Goal: Navigation & Orientation: Find specific page/section

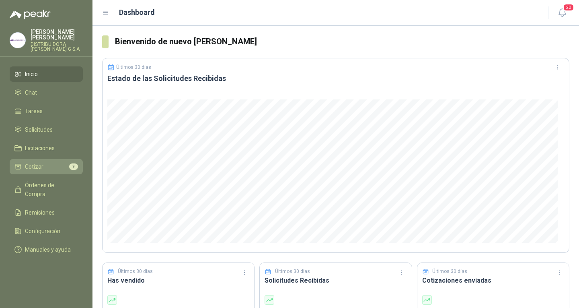
click at [74, 159] on link "Cotizar 9" at bounding box center [46, 166] width 73 height 15
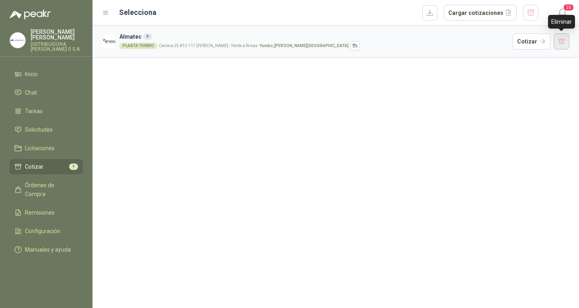
click at [562, 36] on button "button" at bounding box center [562, 41] width 16 height 16
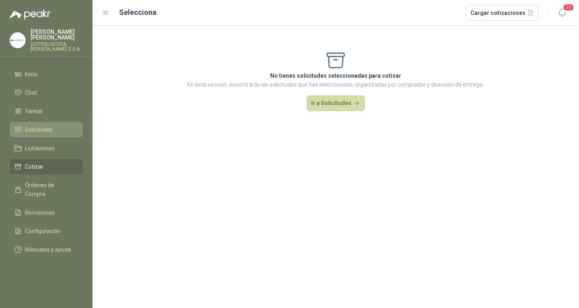
click at [40, 126] on span "Solicitudes" at bounding box center [39, 129] width 28 height 9
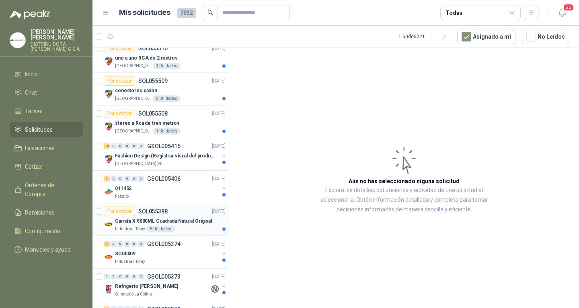
scroll to position [80, 0]
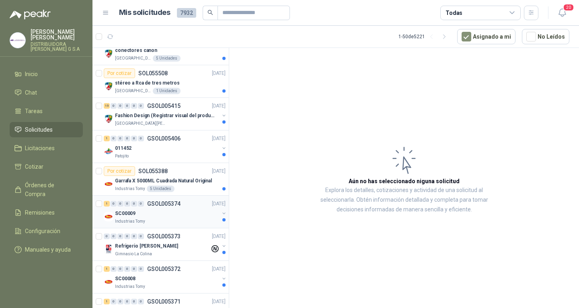
click at [212, 202] on p "[DATE]" at bounding box center [219, 204] width 14 height 8
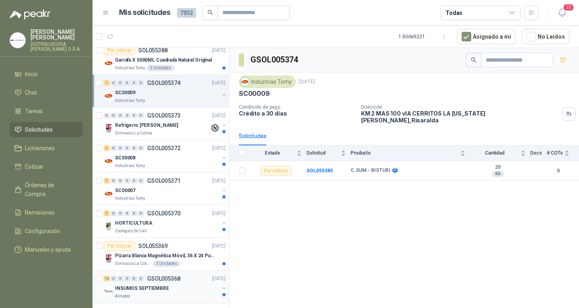
scroll to position [281, 0]
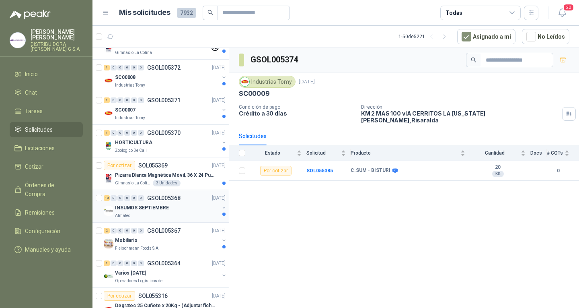
click at [155, 209] on p "INSUMOS SEPTIEMBRE" at bounding box center [142, 208] width 54 height 8
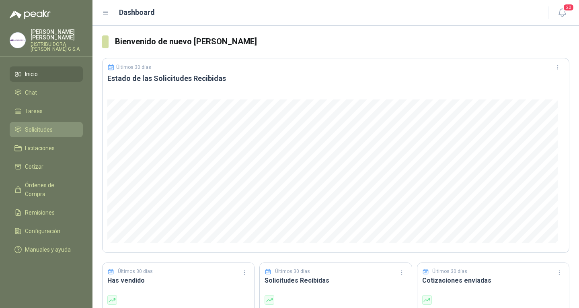
click at [44, 125] on span "Solicitudes" at bounding box center [39, 129] width 28 height 9
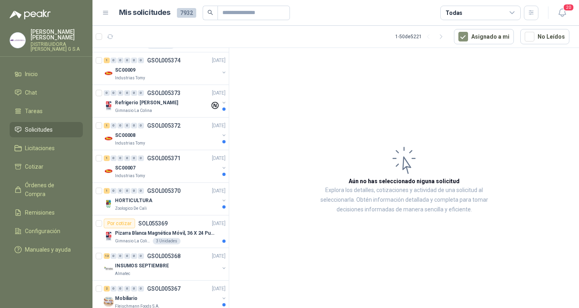
scroll to position [241, 0]
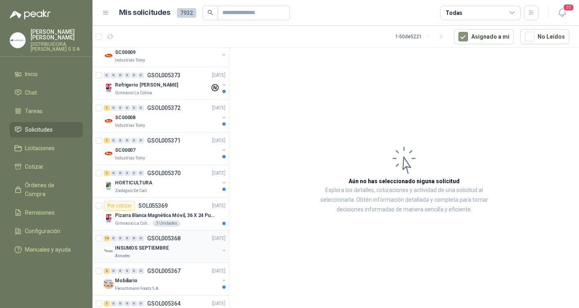
click at [142, 251] on p "INSUMOS SEPTIEMBRE" at bounding box center [142, 248] width 54 height 8
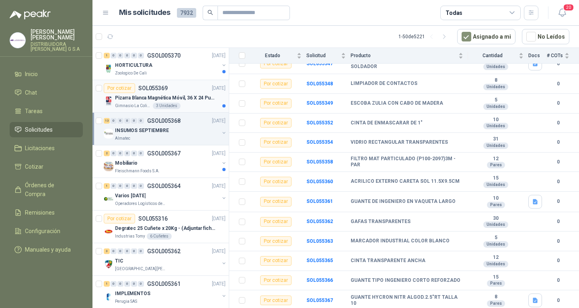
scroll to position [362, 0]
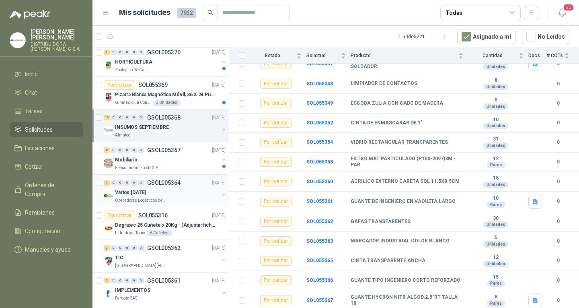
click at [193, 176] on div "1 0 0 0 0 0 GSOL005364 [DATE] Varios [DATE] Operadores Logísticos del Caribe" at bounding box center [160, 190] width 136 height 33
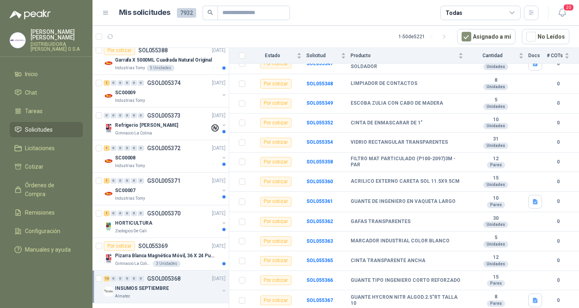
scroll to position [80, 0]
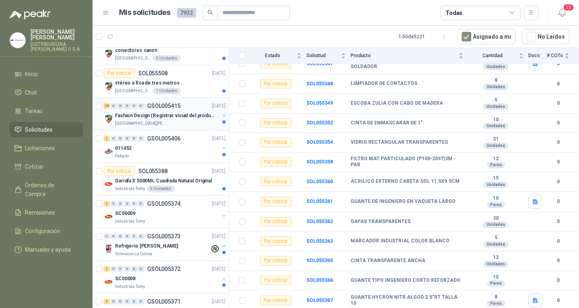
click at [179, 121] on div "[GEOGRAPHIC_DATA][PERSON_NAME]" at bounding box center [167, 123] width 104 height 6
